Goal: Task Accomplishment & Management: Manage account settings

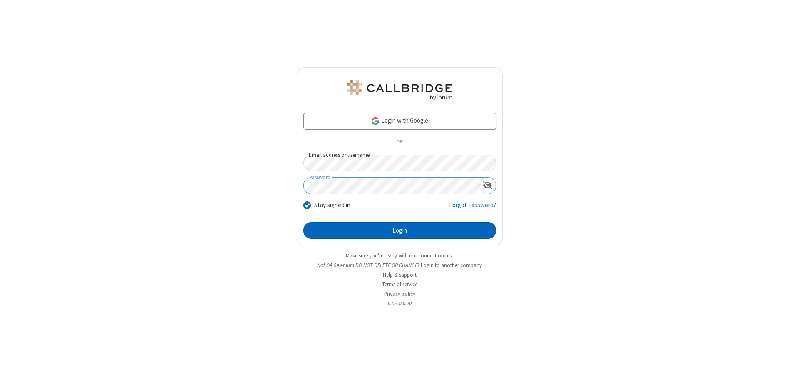
click at [400, 231] on button "Login" at bounding box center [400, 230] width 193 height 17
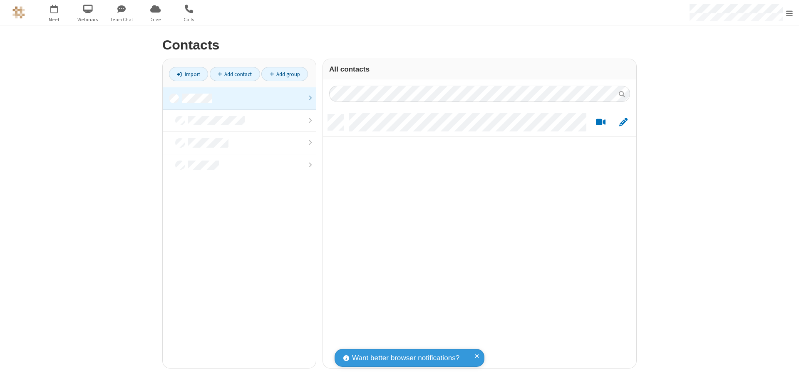
click at [239, 98] on link at bounding box center [239, 98] width 153 height 22
click at [235, 74] on link "Add contact" at bounding box center [235, 74] width 50 height 14
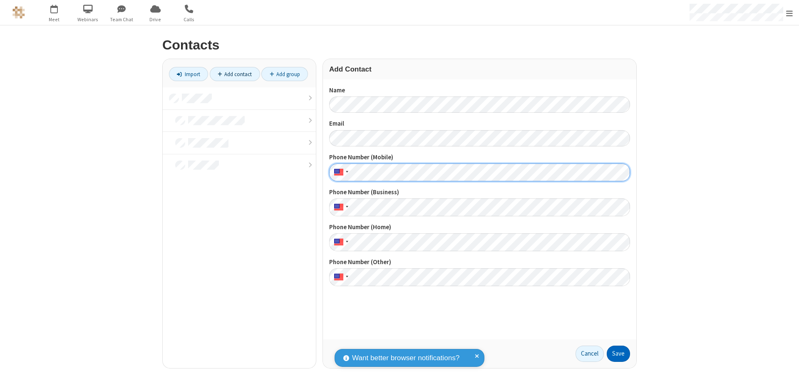
click at [619, 354] on button "Save" at bounding box center [618, 354] width 23 height 17
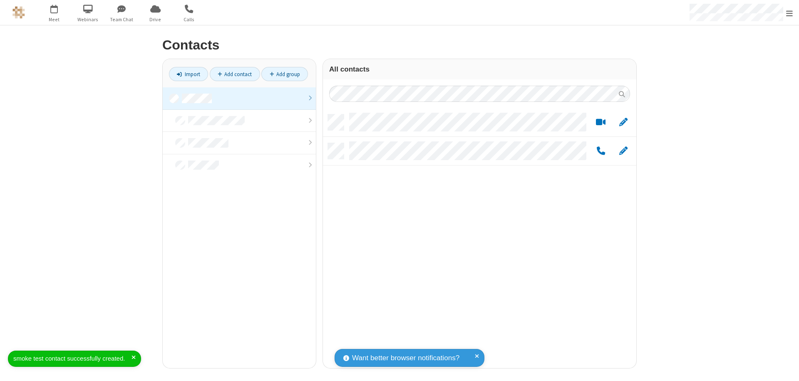
scroll to position [254, 307]
